Goal: Task Accomplishment & Management: Complete application form

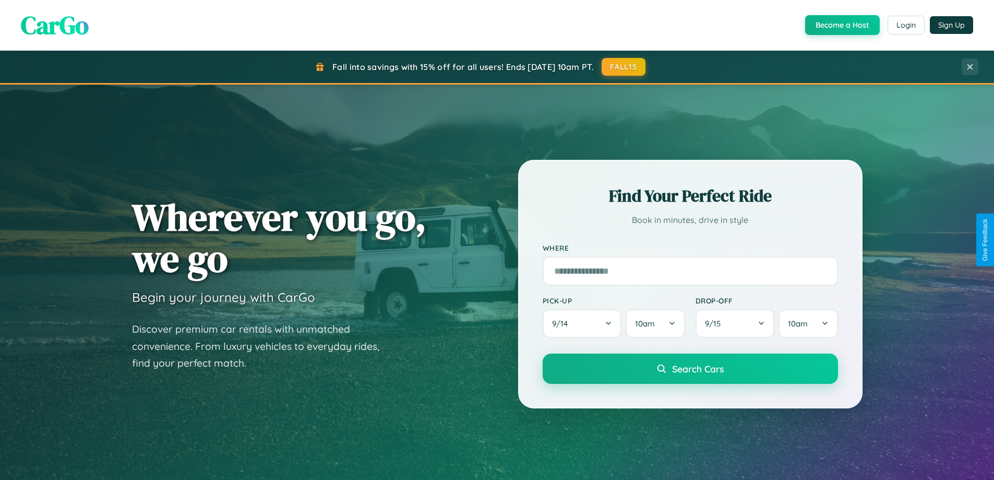
scroll to position [718, 0]
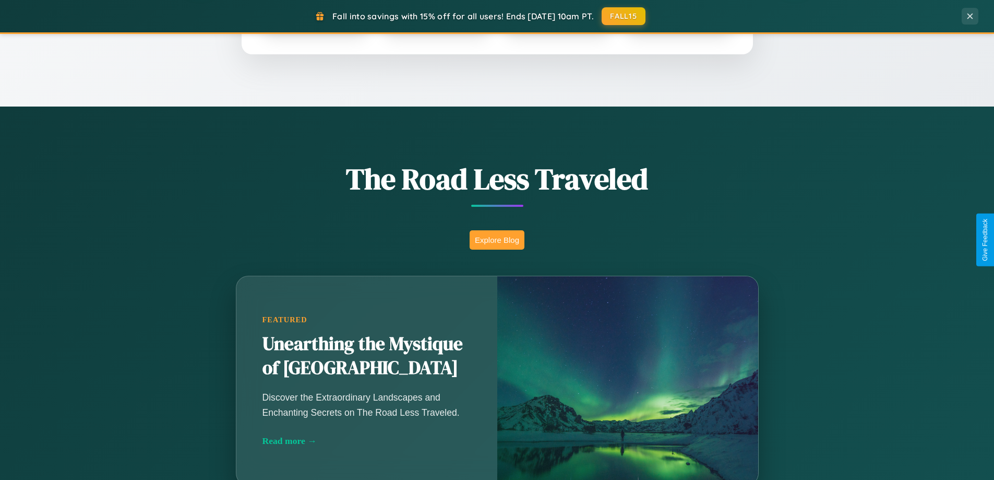
click at [497, 240] on button "Explore Blog" at bounding box center [497, 239] width 55 height 19
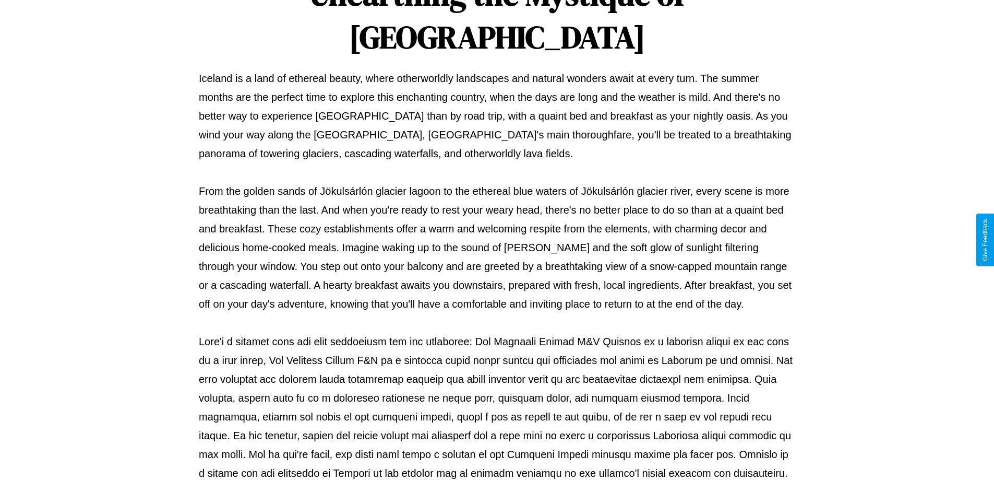
scroll to position [338, 0]
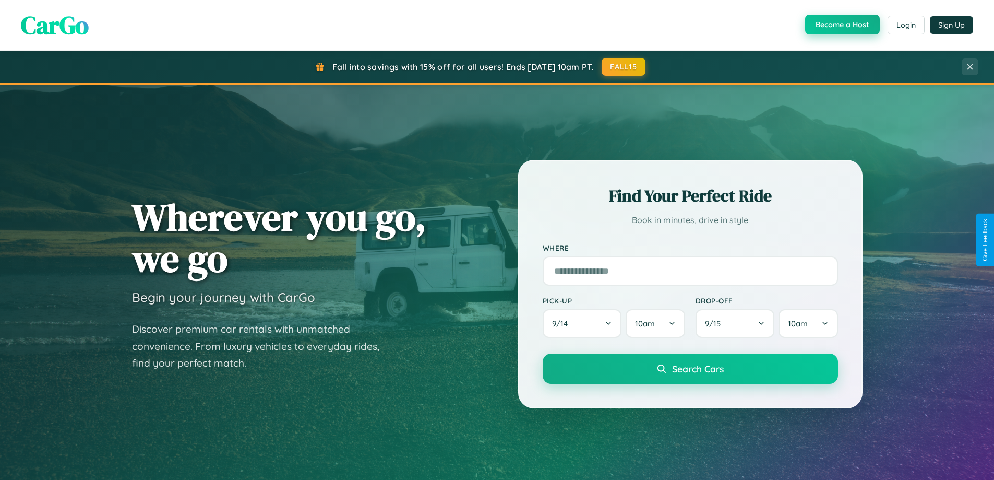
click at [841, 25] on button "Become a Host" at bounding box center [842, 25] width 75 height 20
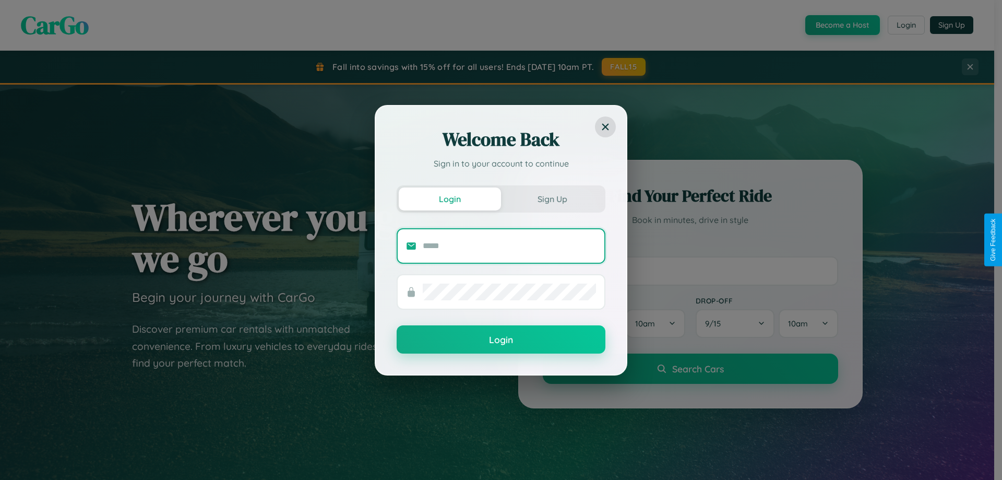
click at [509, 245] on input "text" at bounding box center [509, 245] width 173 height 17
type input "**********"
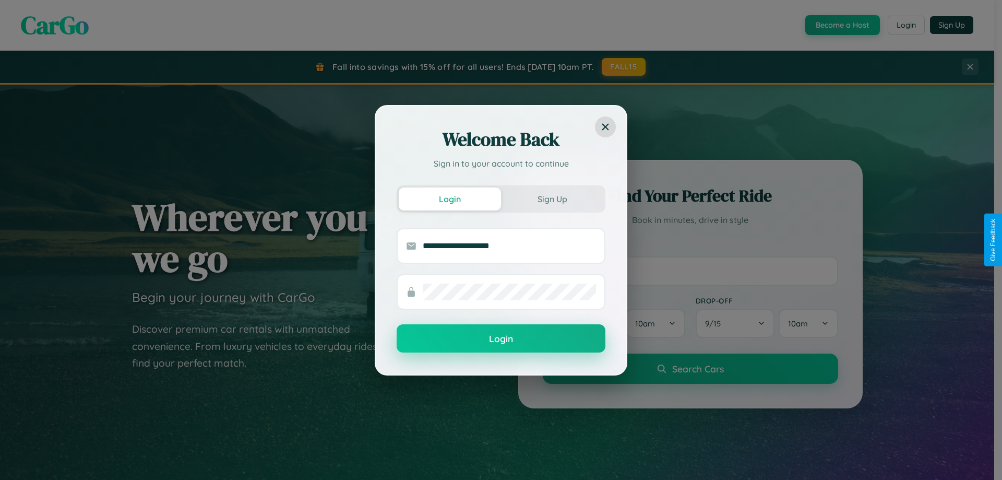
click at [501, 339] on button "Login" at bounding box center [501, 338] width 209 height 28
